Goal: Find specific page/section: Find specific page/section

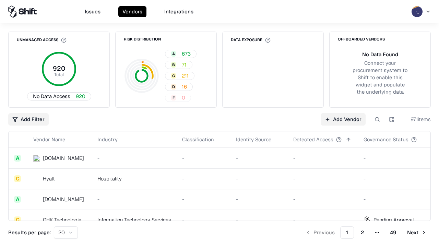
click at [219, 123] on div "Add Filter Add Vendor 971 items" at bounding box center [219, 119] width 422 height 12
click at [28, 119] on html "Issues Vendors Integrations Unmanaged Access 920 Total No Data Access 920 Risk …" at bounding box center [219, 123] width 439 height 247
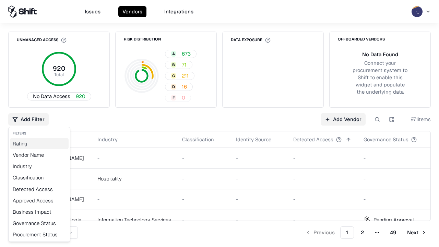
click at [39, 143] on div "Rating" at bounding box center [39, 143] width 59 height 11
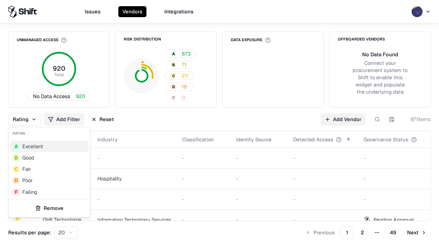
click at [219, 123] on html "Issues Vendors Integrations Unmanaged Access 920 Total No Data Access 920 Risk …" at bounding box center [219, 123] width 439 height 247
click at [103, 119] on button "Reset" at bounding box center [102, 119] width 31 height 12
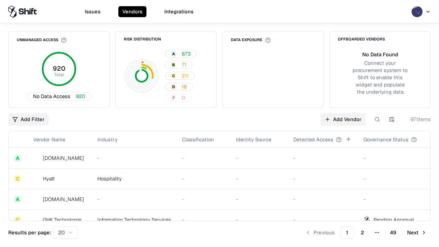
click at [219, 123] on div "Add Filter Add Vendor 971 items" at bounding box center [219, 119] width 422 height 12
click at [28, 119] on html "Issues Vendors Integrations Unmanaged Access 920 Total No Data Access 920 Risk …" at bounding box center [219, 123] width 439 height 247
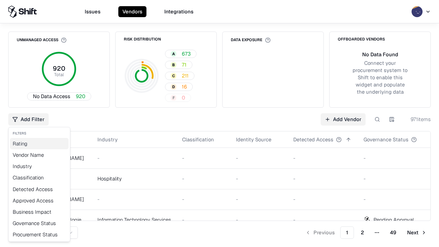
click at [39, 143] on div "Rating" at bounding box center [39, 143] width 59 height 11
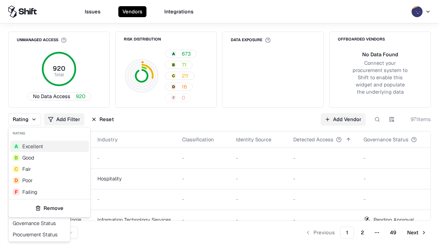
click at [49, 180] on div "D Poor" at bounding box center [49, 180] width 79 height 11
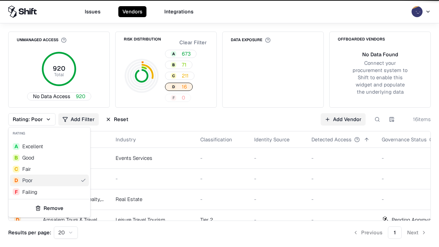
click at [219, 123] on html "Issues Vendors Integrations Unmanaged Access 920 Total No Data Access 920 Risk …" at bounding box center [219, 123] width 439 height 247
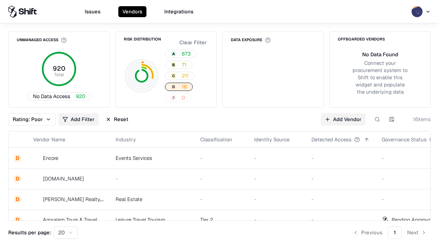
click at [219, 123] on div "Rating: Poor Add Filter Reset Add Vendor 16 items" at bounding box center [219, 119] width 422 height 12
click at [117, 119] on button "Reset" at bounding box center [116, 119] width 31 height 12
click at [219, 123] on div "Add Filter Add Vendor 16 items" at bounding box center [219, 119] width 422 height 12
click at [28, 119] on html "Issues Vendors Integrations Unmanaged Access 920 Total No Data Access 920 Risk …" at bounding box center [219, 123] width 439 height 247
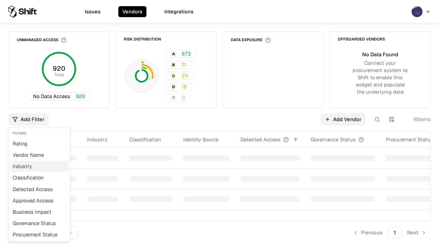
click at [39, 166] on div "Industry" at bounding box center [39, 165] width 59 height 11
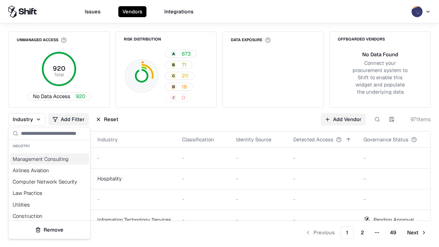
click at [219, 123] on html "Issues Vendors Integrations Unmanaged Access 920 Total No Data Access 920 Risk …" at bounding box center [219, 123] width 439 height 247
click at [219, 123] on div "Industry Add Filter Reset Add Vendor 971 items" at bounding box center [219, 119] width 422 height 12
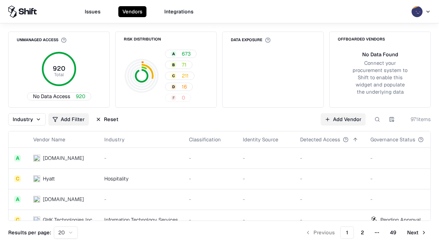
click at [107, 119] on button "Reset" at bounding box center [107, 119] width 31 height 12
click at [219, 123] on div "Industry Add Filter Reset Add Vendor 971 items" at bounding box center [219, 119] width 422 height 12
